Goal: Check status: Check status

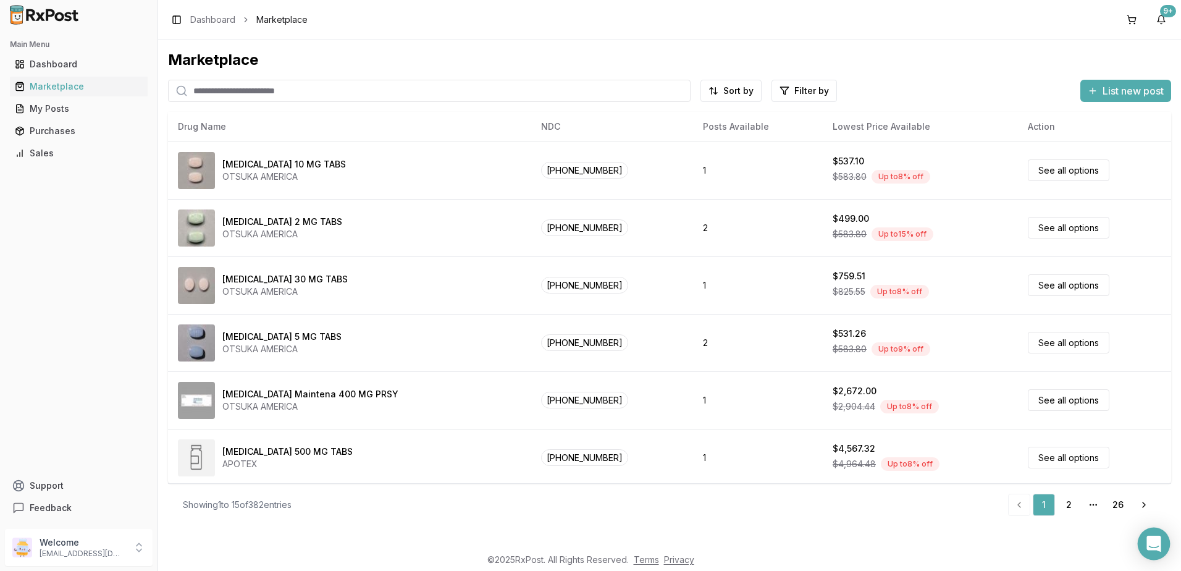
click at [1147, 538] on icon "Open Intercom Messenger" at bounding box center [1153, 543] width 16 height 16
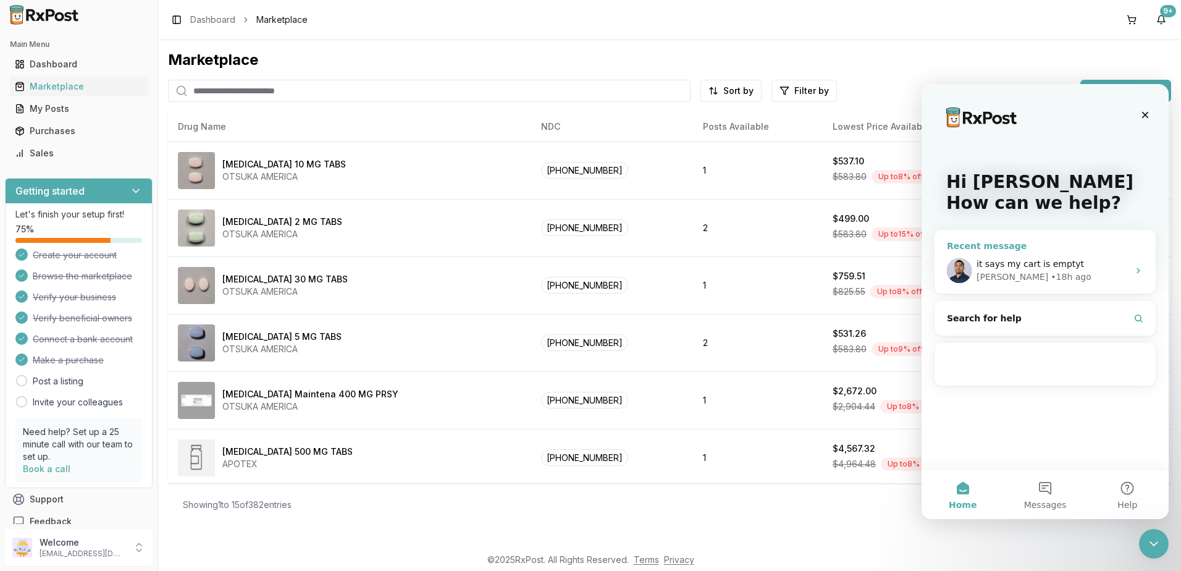
click at [1018, 268] on span "it says my cart is emptyt" at bounding box center [1029, 264] width 107 height 10
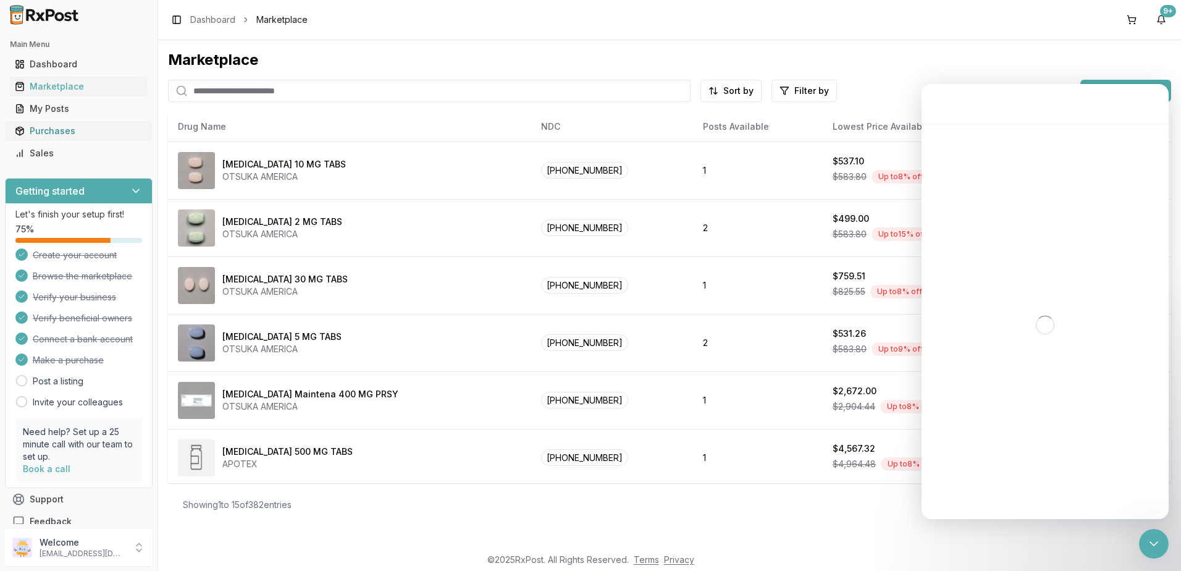
drag, startPoint x: 42, startPoint y: 128, endPoint x: 110, endPoint y: 140, distance: 68.9
click at [42, 128] on div "Purchases" at bounding box center [79, 131] width 128 height 12
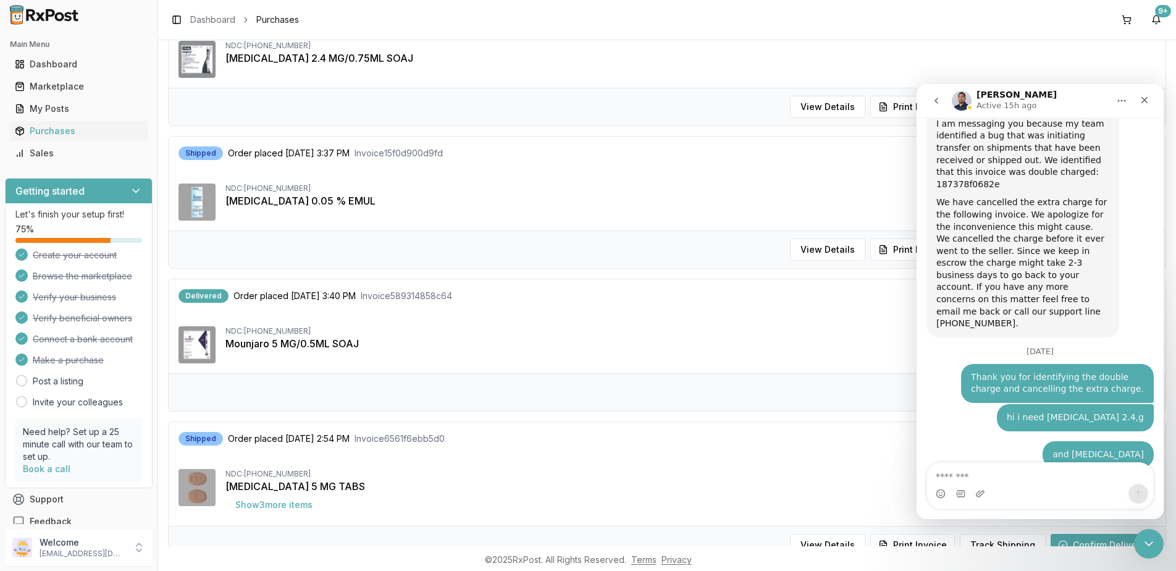
scroll to position [8500, 0]
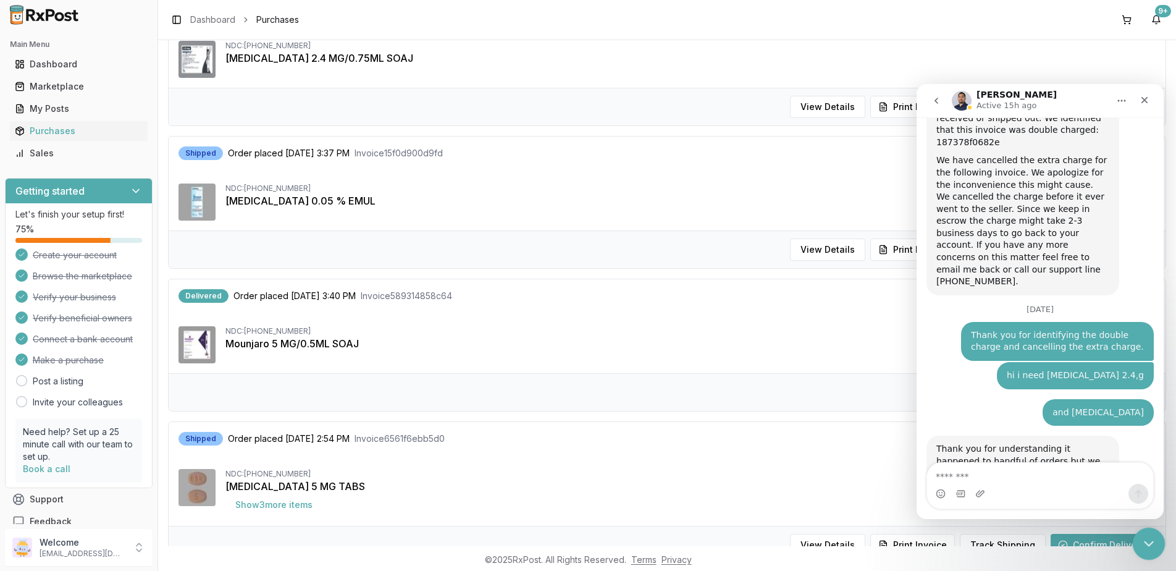
drag, startPoint x: 1147, startPoint y: 534, endPoint x: 1888, endPoint y: 971, distance: 860.0
click at [1147, 532] on div "Close Intercom Messenger" at bounding box center [1147, 542] width 30 height 30
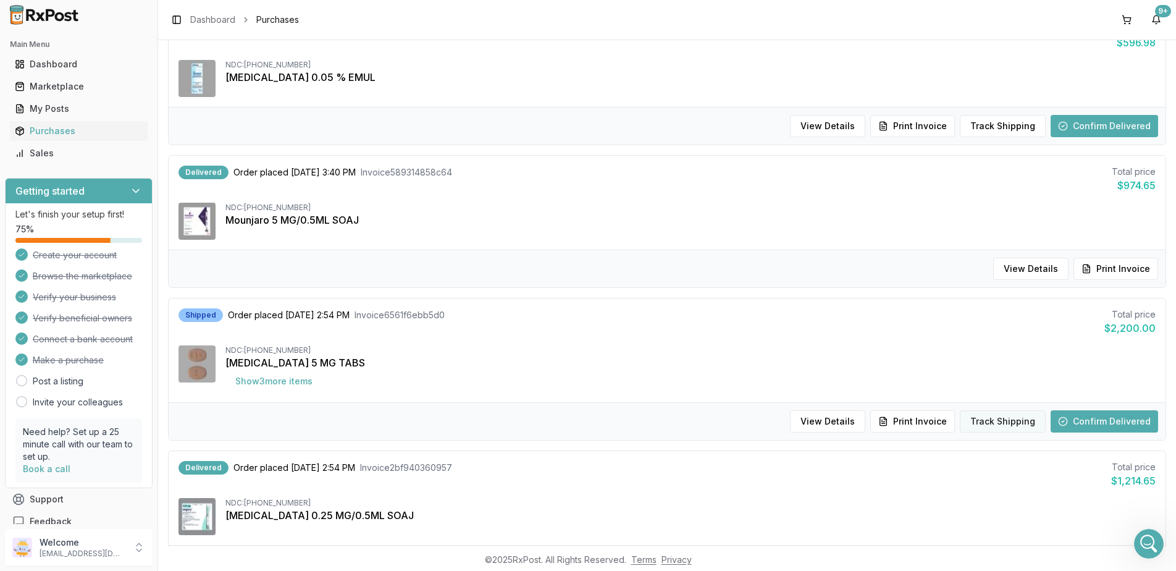
click at [998, 427] on button "Track Shipping" at bounding box center [1003, 421] width 86 height 22
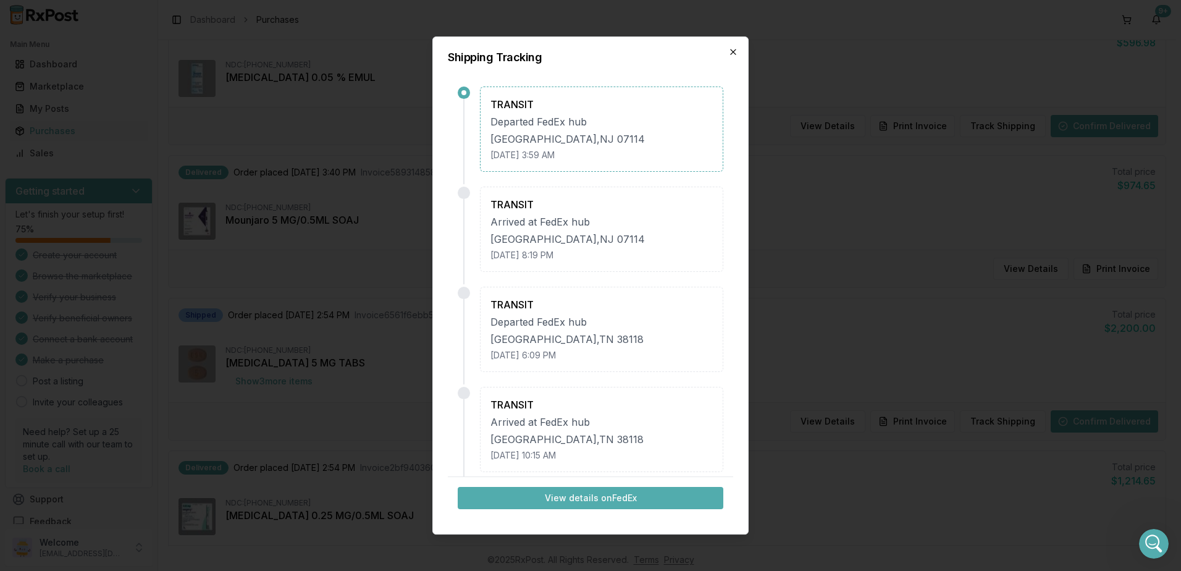
click at [729, 54] on icon "button" at bounding box center [733, 52] width 10 height 10
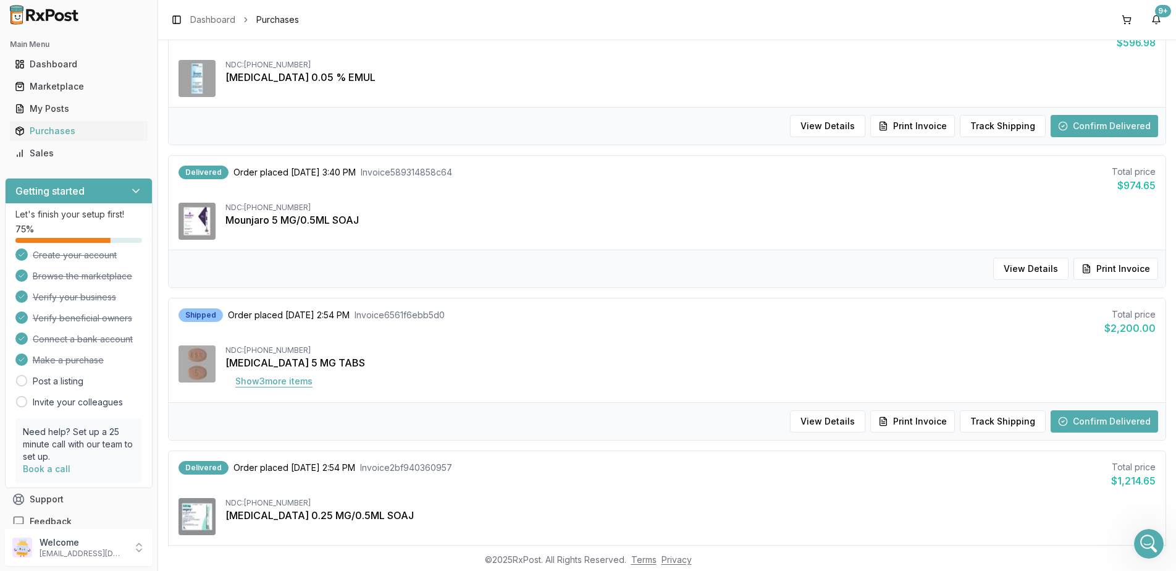
click at [275, 382] on button "Show 3 more item s" at bounding box center [273, 381] width 97 height 22
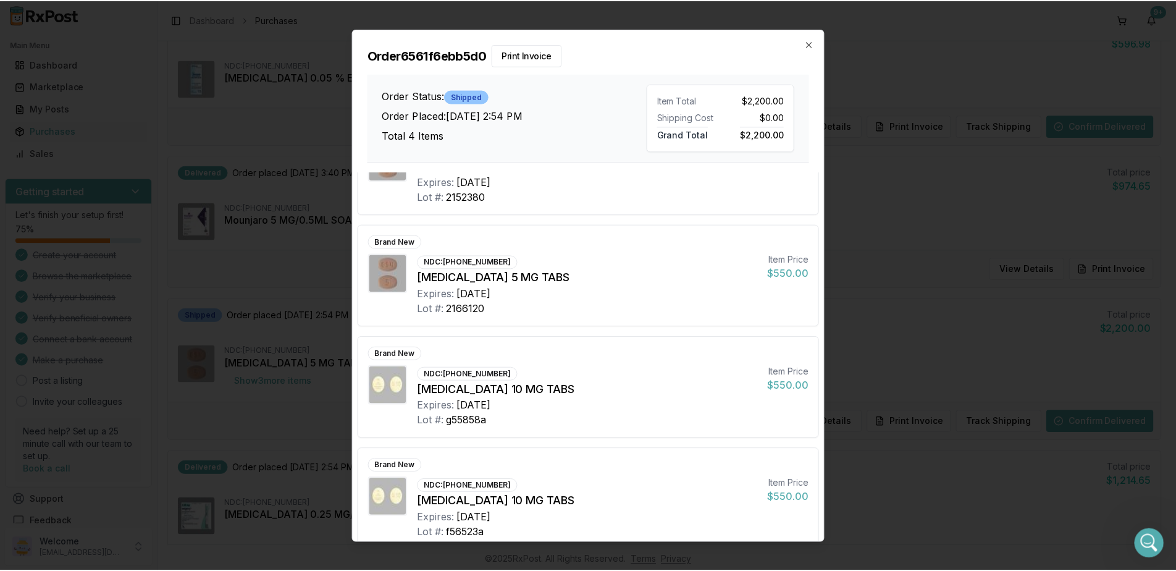
scroll to position [77, 0]
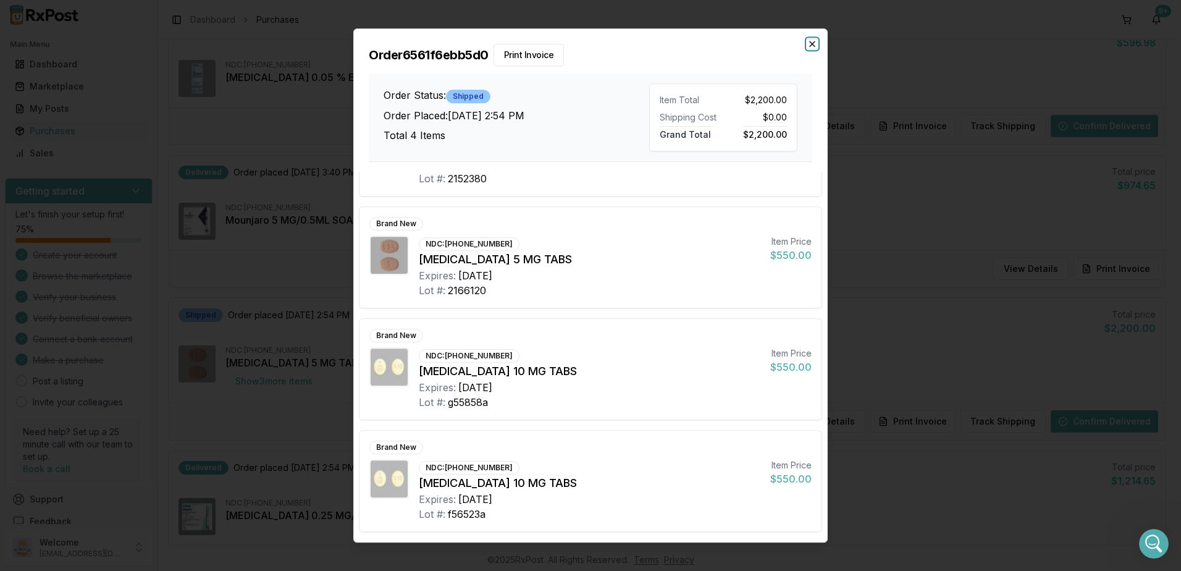
click at [814, 44] on icon "button" at bounding box center [812, 44] width 10 height 10
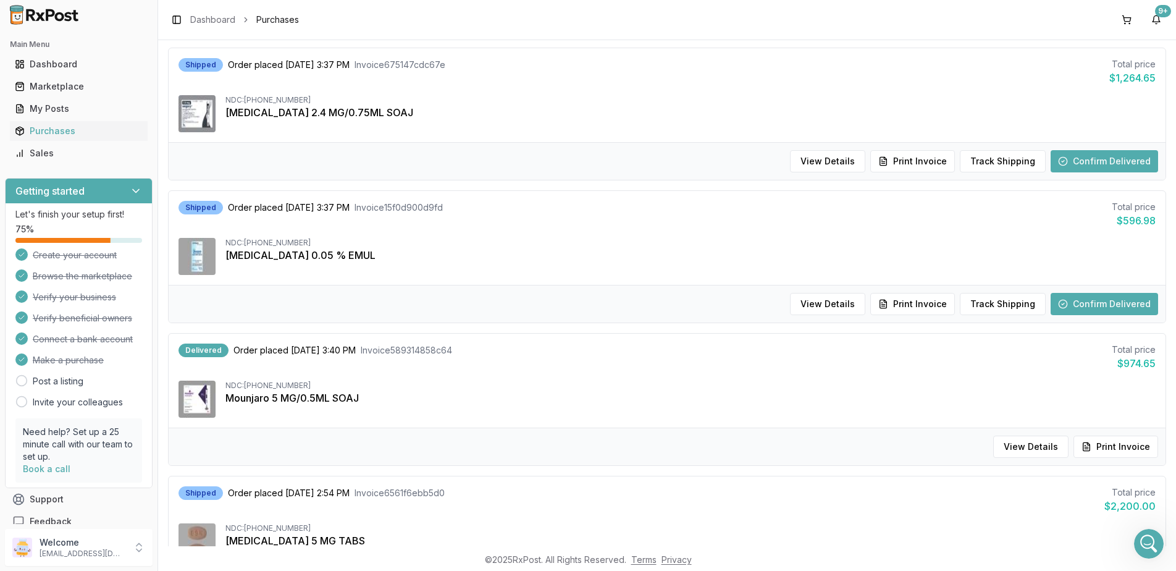
scroll to position [62, 0]
